Goal: Transaction & Acquisition: Book appointment/travel/reservation

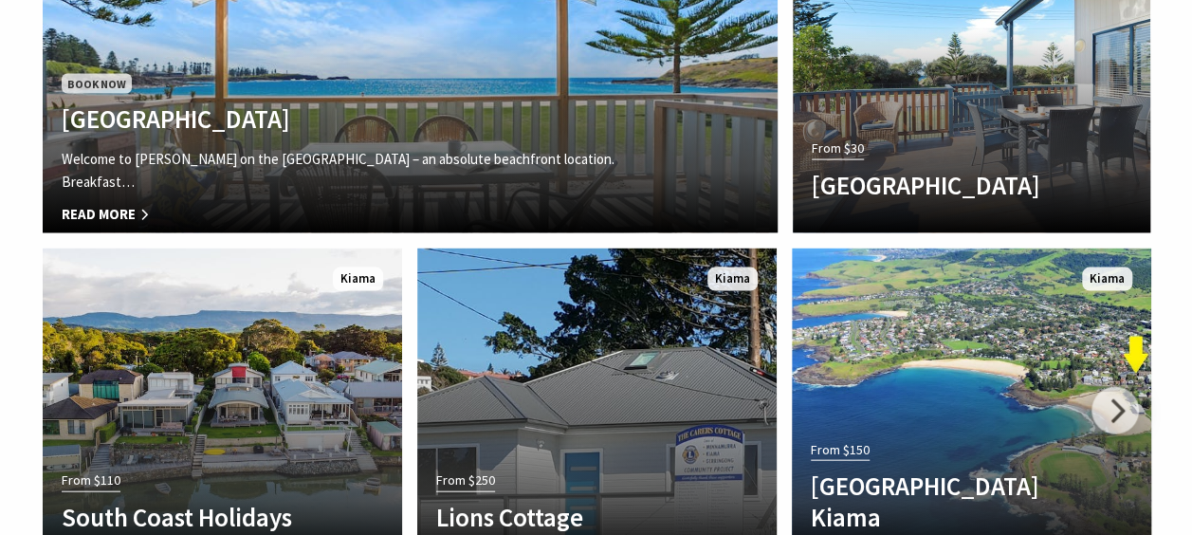
scroll to position [5464, 0]
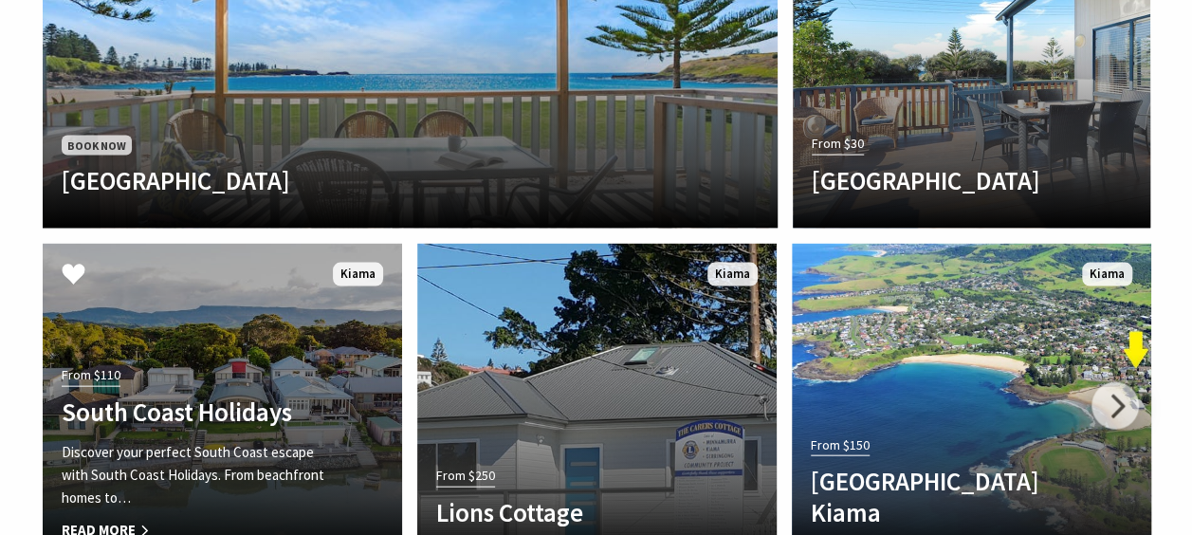
click at [266, 244] on link "Another Image Used From $110 South Coast Holidays Discover your perfect South C…" at bounding box center [223, 402] width 360 height 317
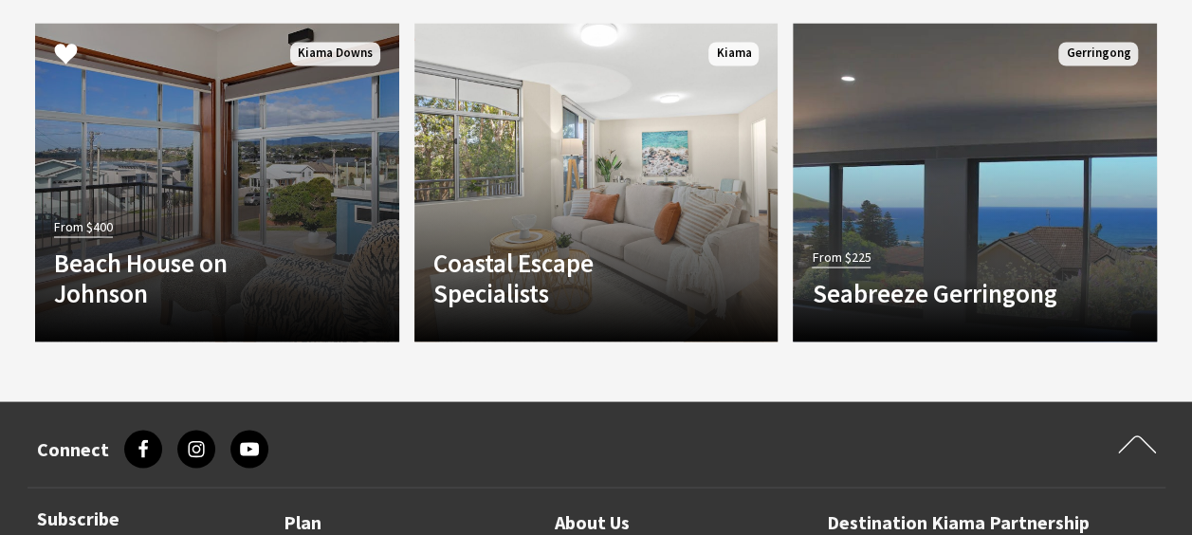
scroll to position [1621, 0]
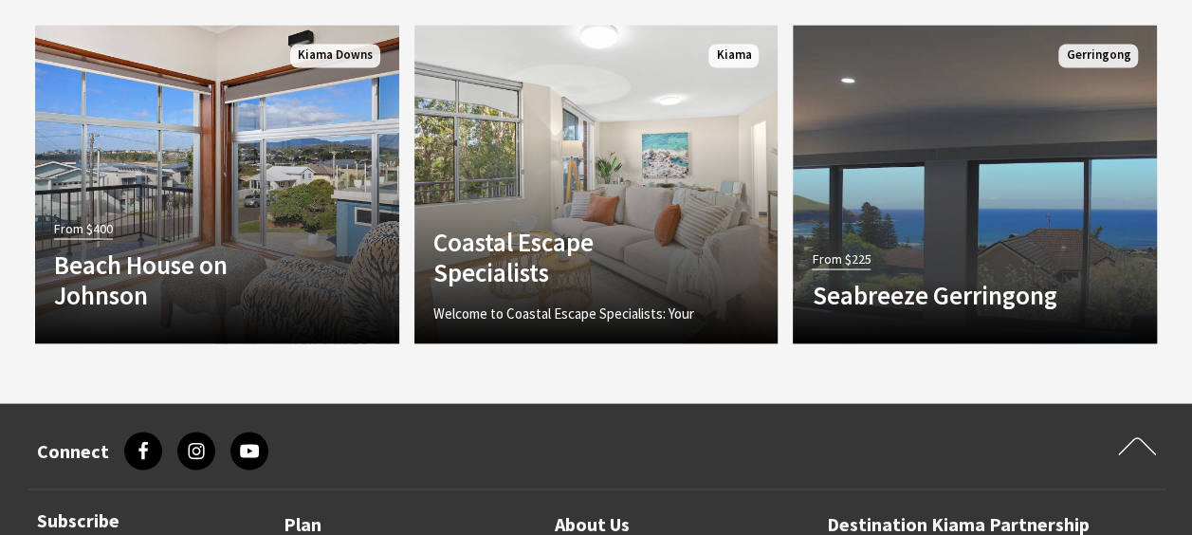
click at [687, 356] on section "See more options… See all Stay From $400 Beach House on [PERSON_NAME] Discover …" at bounding box center [596, 96] width 1192 height 614
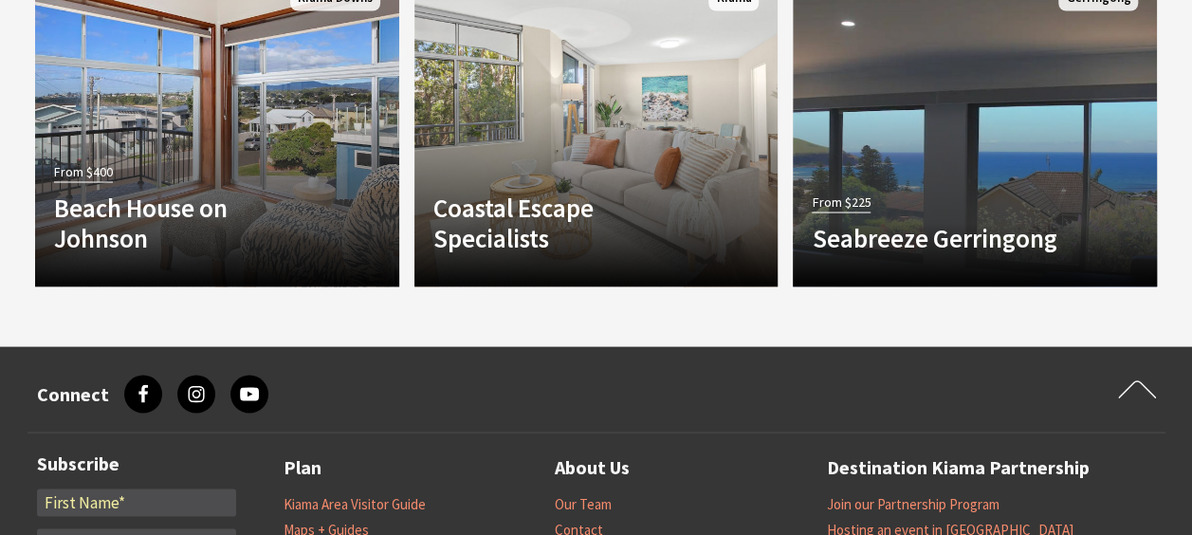
scroll to position [1687, 0]
